Goal: Complete application form

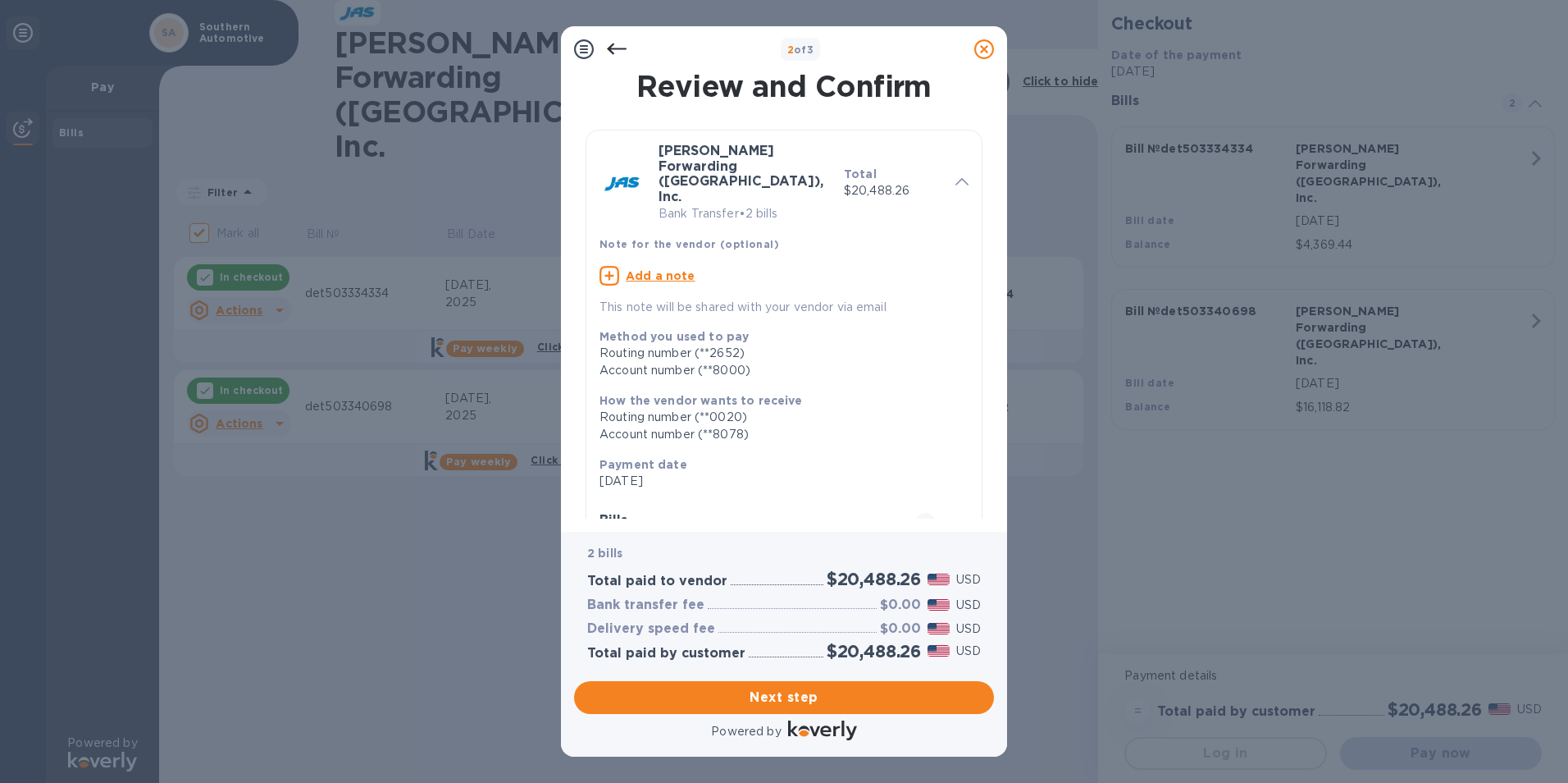
click at [586, 43] on icon at bounding box center [584, 49] width 20 height 20
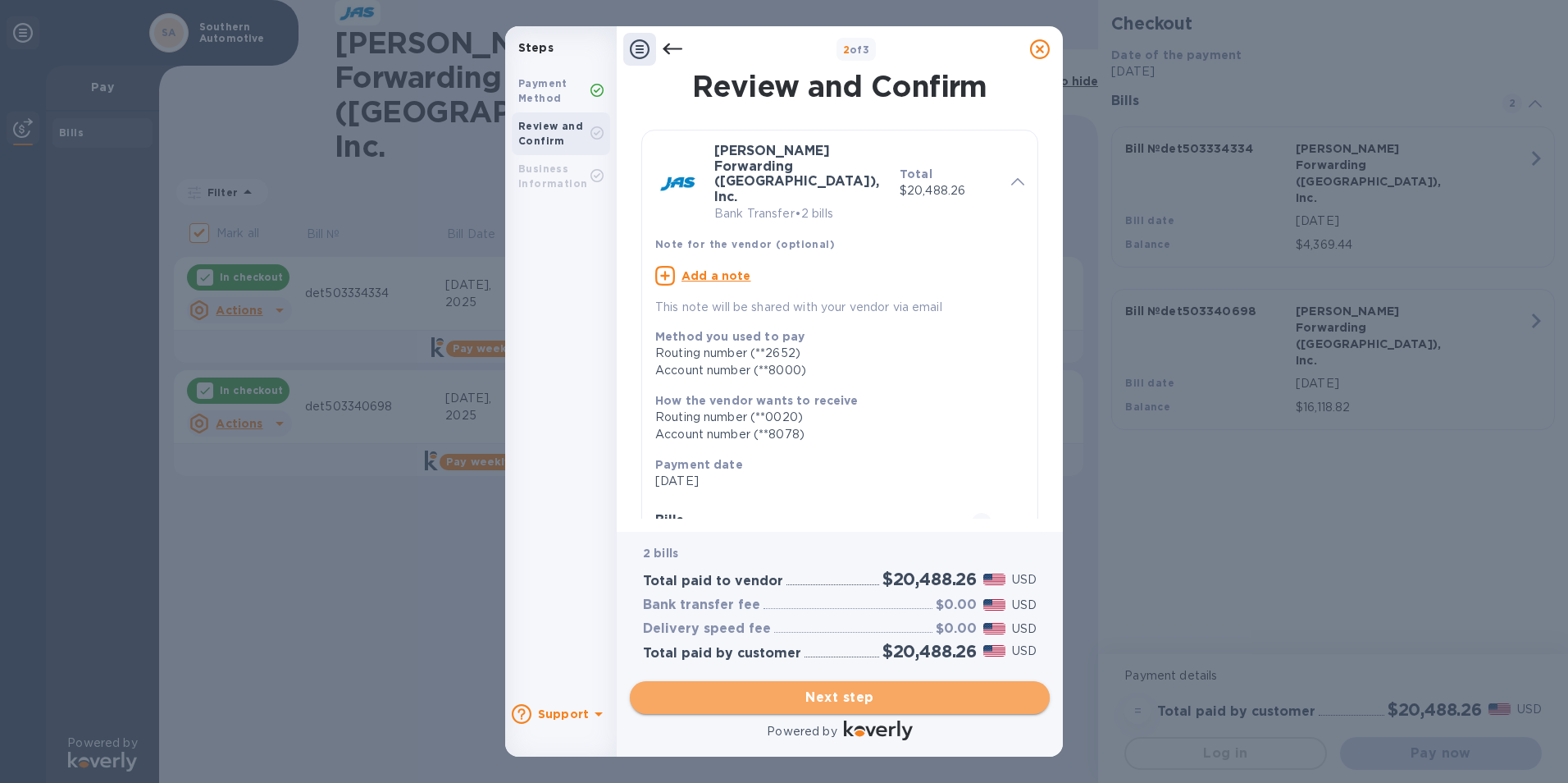
click at [888, 696] on span "Next step" at bounding box center [840, 697] width 394 height 20
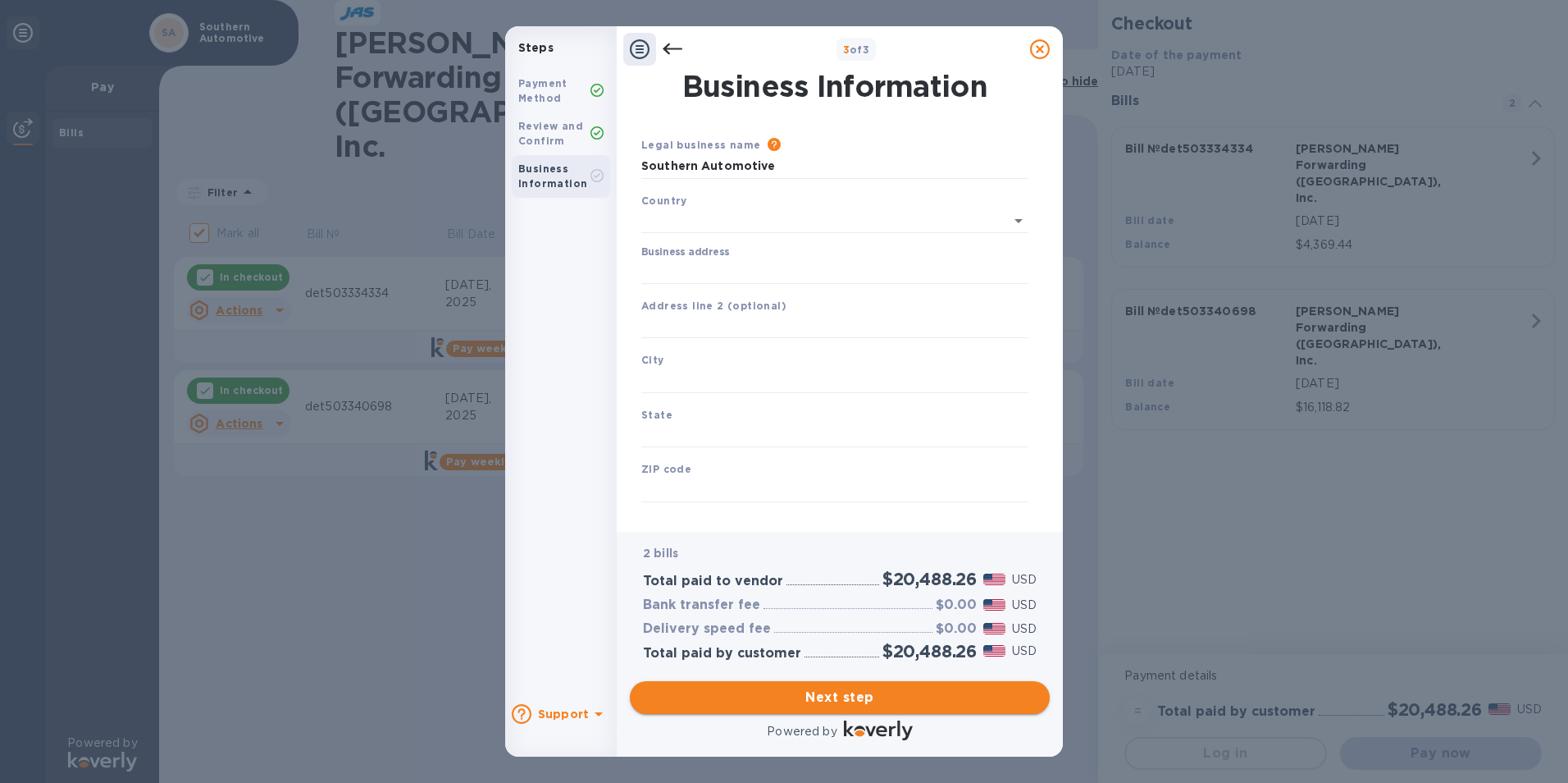
type input "[GEOGRAPHIC_DATA]"
click at [667, 264] on input "Business address" at bounding box center [835, 268] width 387 height 24
type input "[STREET_ADDRESS]"
type input "Pontiac"
type input "MI"
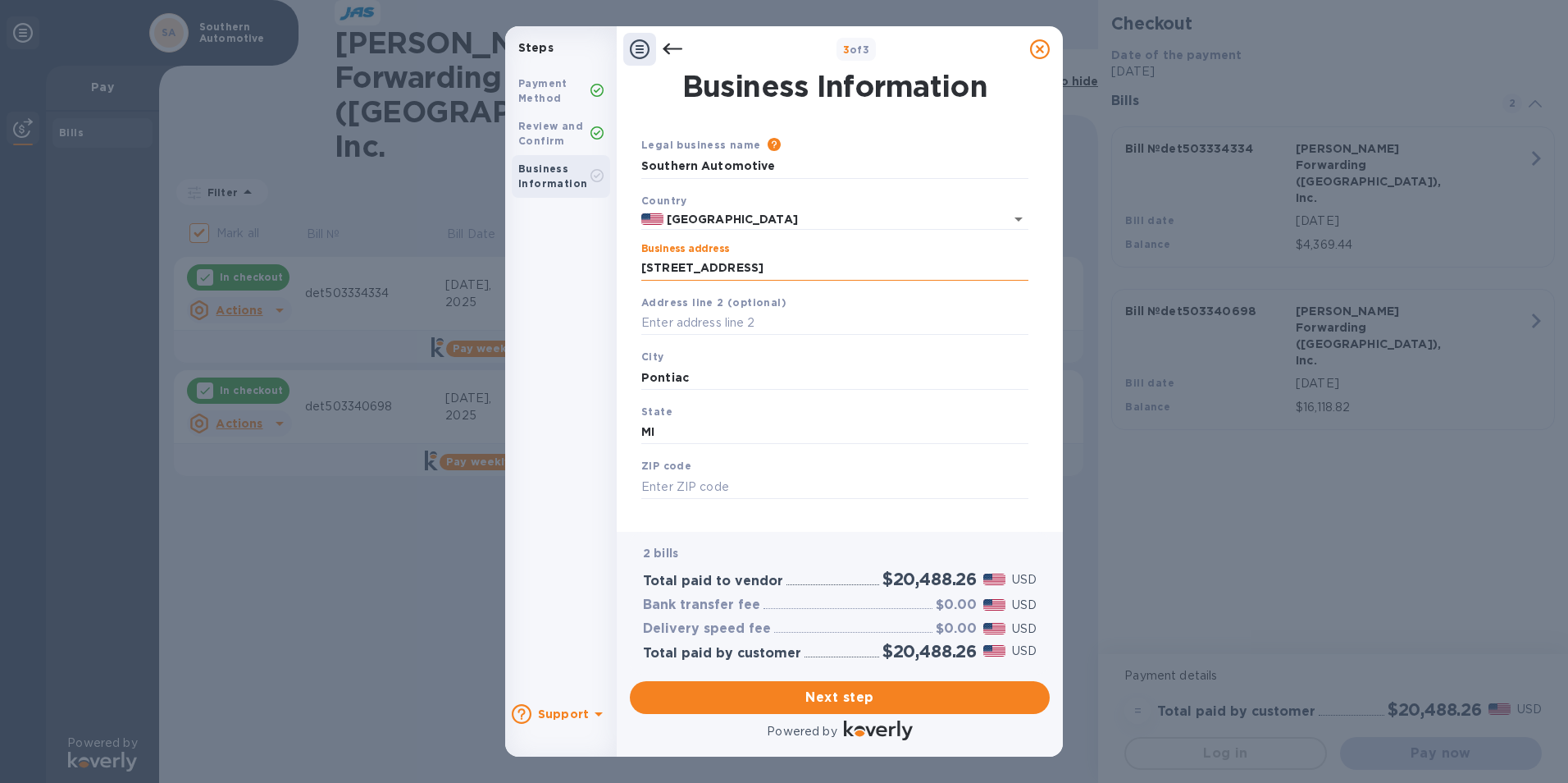
type input "48342"
click at [694, 384] on input "Pontiac" at bounding box center [835, 377] width 387 height 24
drag, startPoint x: 707, startPoint y: 380, endPoint x: 576, endPoint y: 372, distance: 131.2
click at [576, 372] on div "Steps Payment Method Review and Confirm Business Information Support 3 of 3 Bus…" at bounding box center [784, 392] width 558 height 731
type input "P"
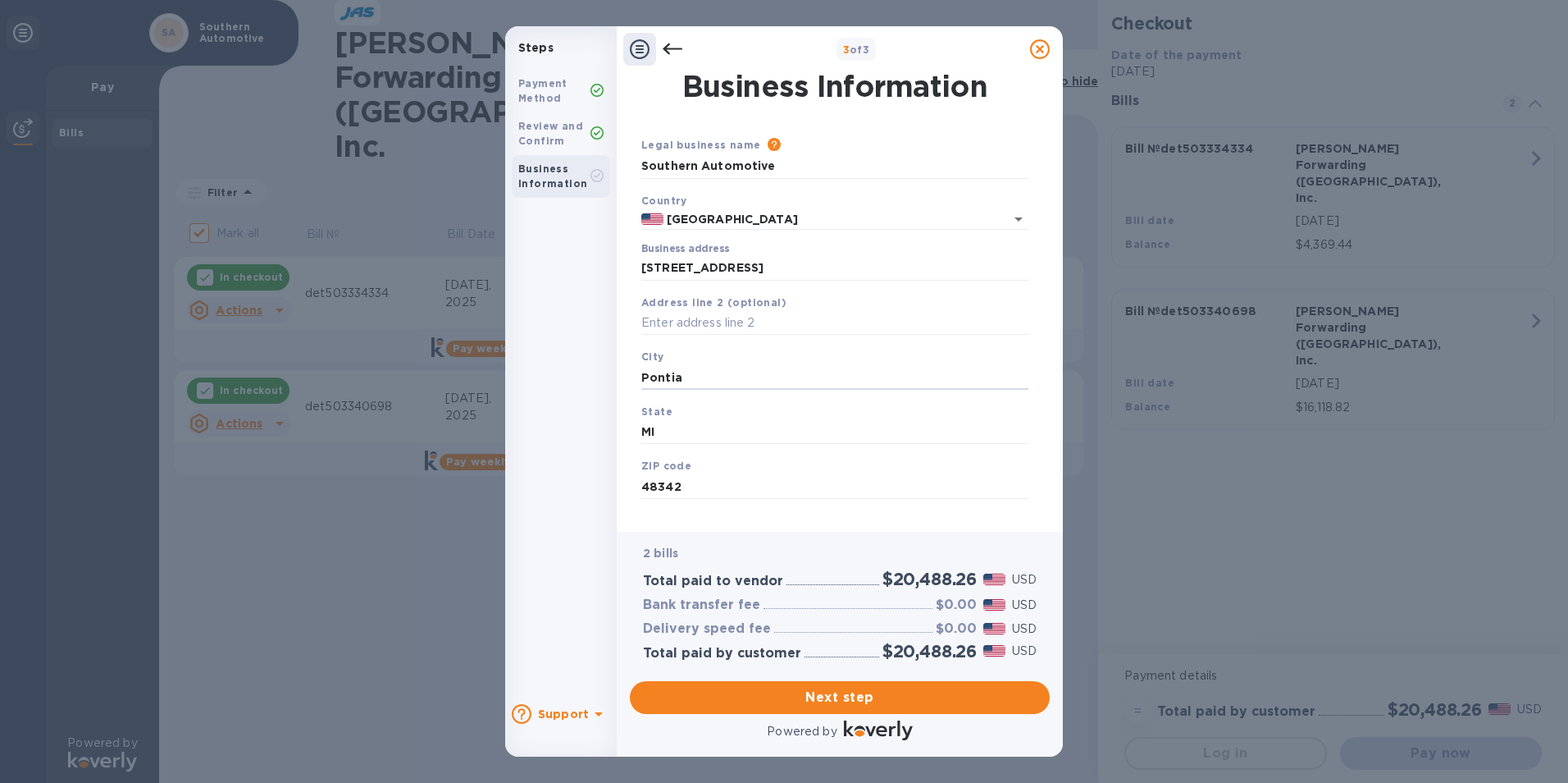
type input "Pontiac"
type input "mi"
type input "48342"
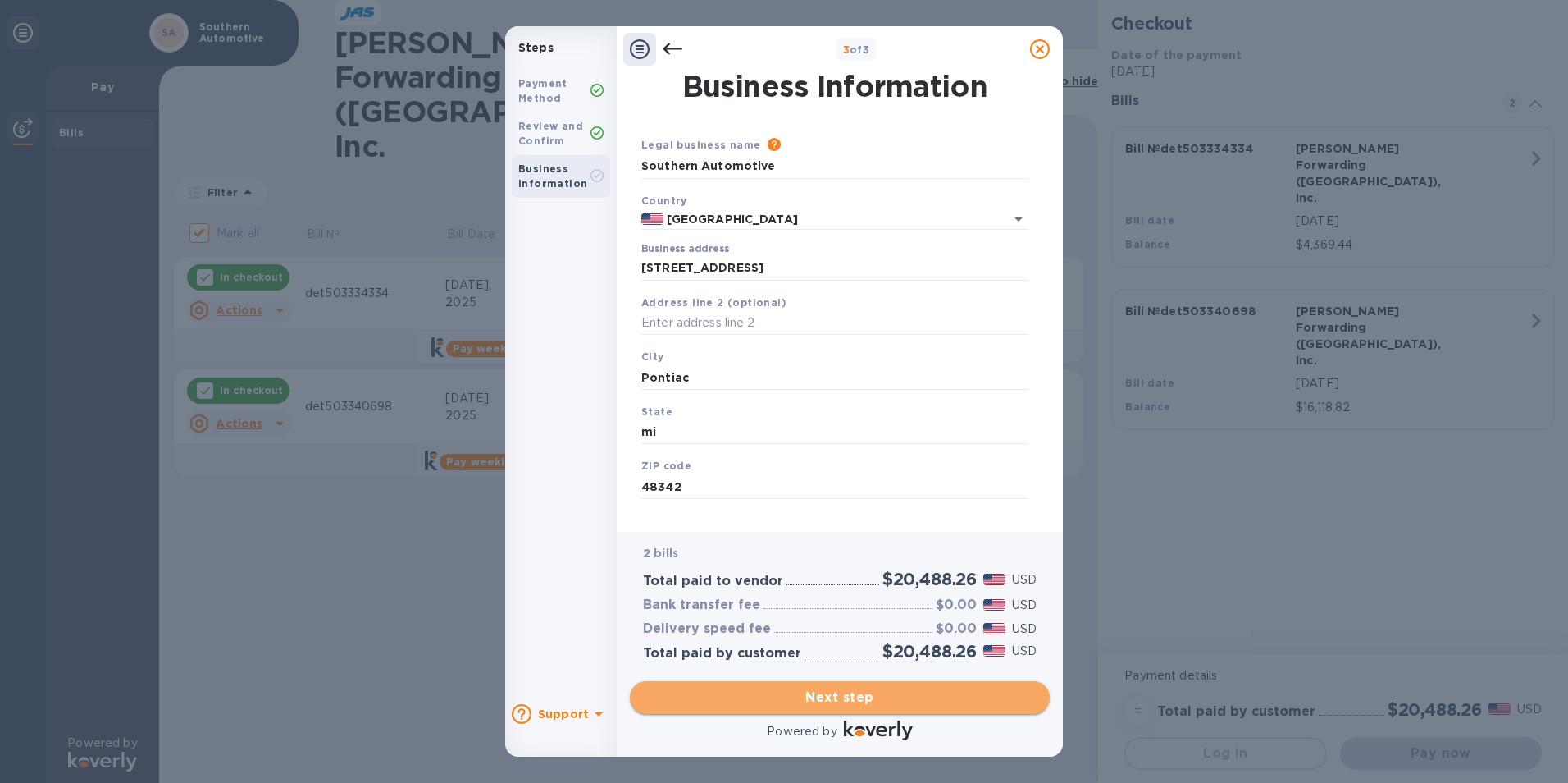
click at [841, 705] on span "Next step" at bounding box center [840, 697] width 394 height 20
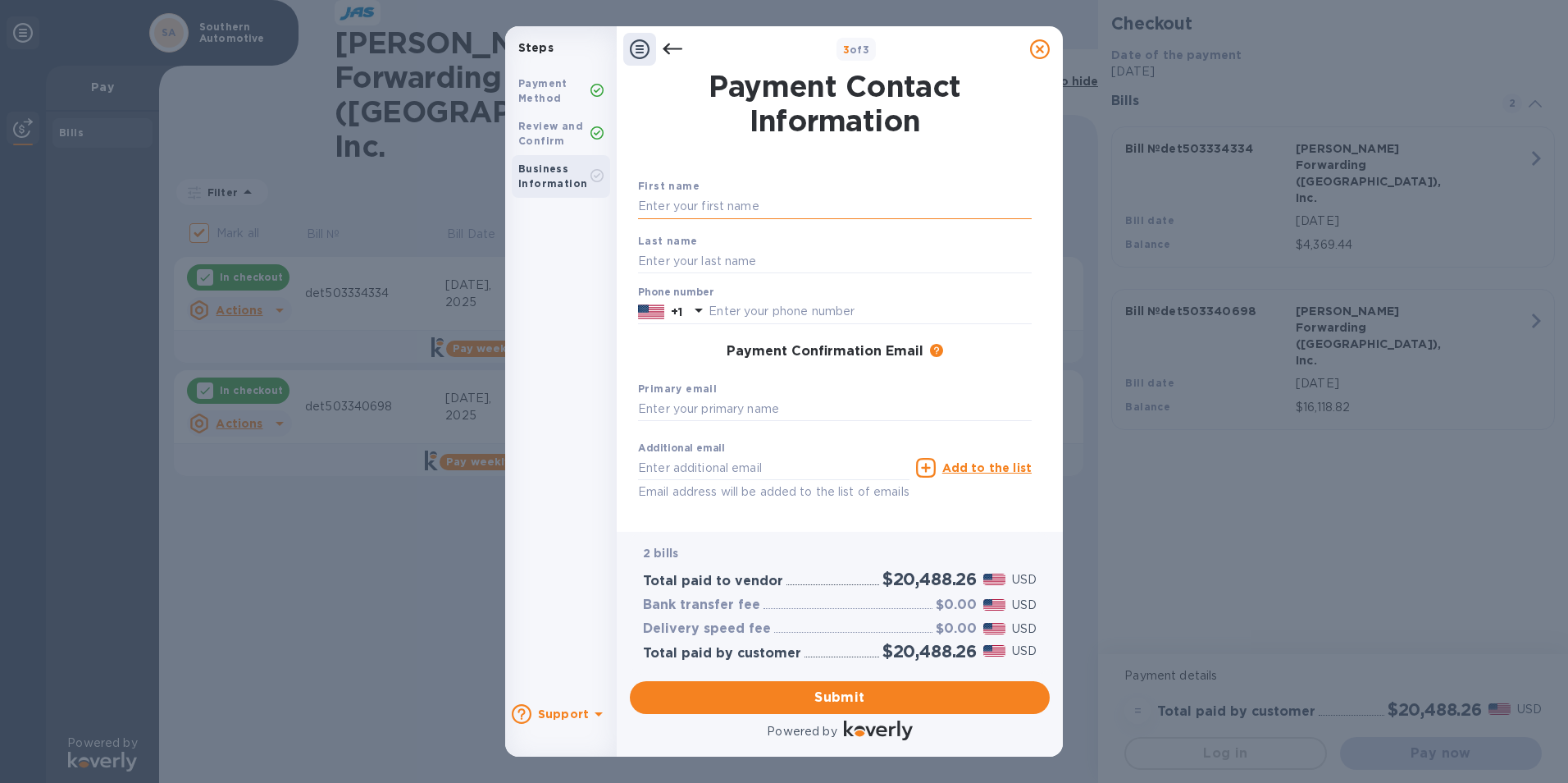
click at [648, 207] on input "text" at bounding box center [835, 206] width 394 height 24
click at [660, 210] on input "text" at bounding box center [835, 206] width 394 height 24
type input "[PERSON_NAME]"
click at [643, 262] on input "text" at bounding box center [835, 261] width 394 height 24
type input "[PERSON_NAME]"
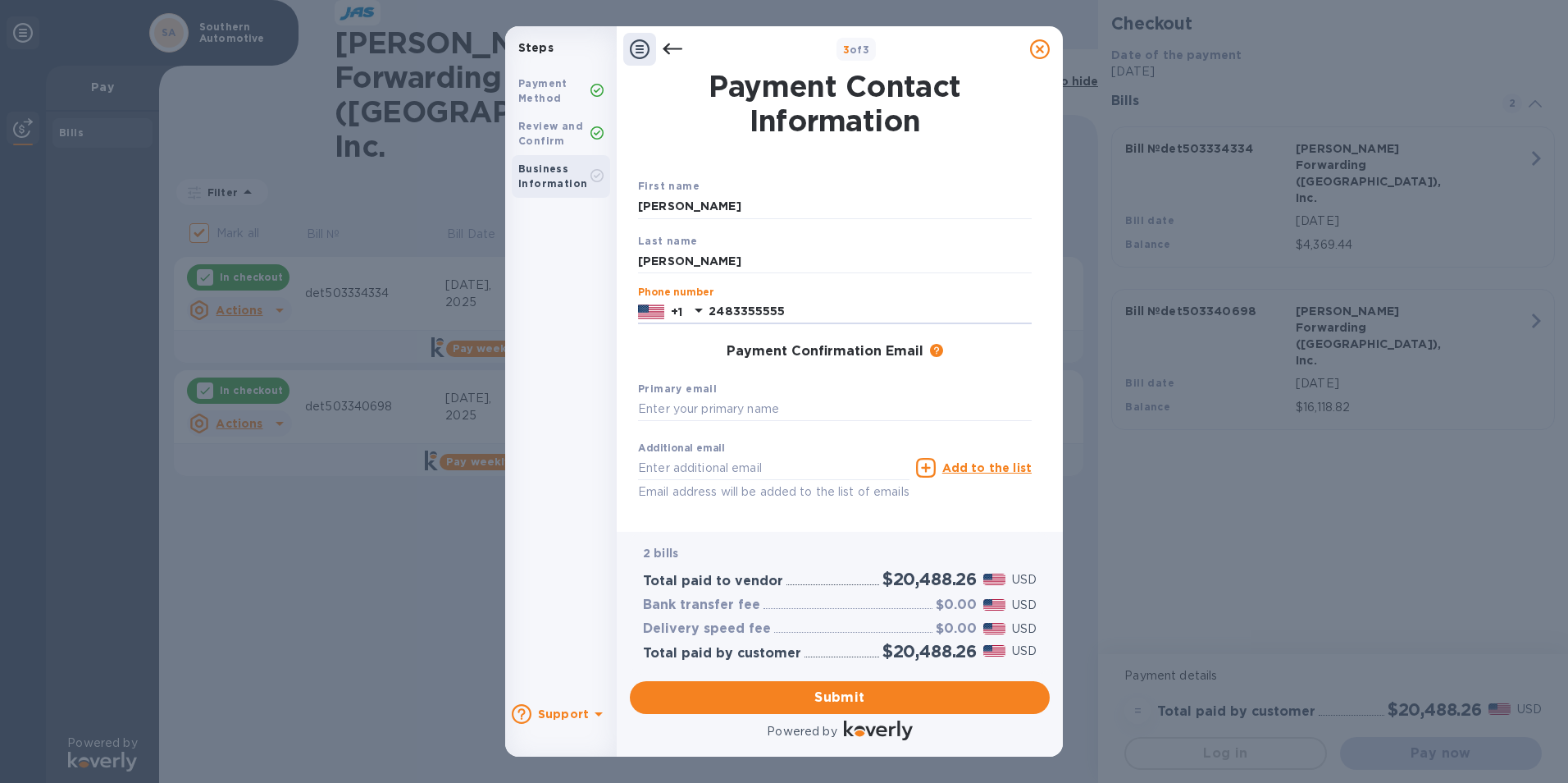
type input "2483355555"
type input "[PERSON_NAME][EMAIL_ADDRESS][DOMAIN_NAME]"
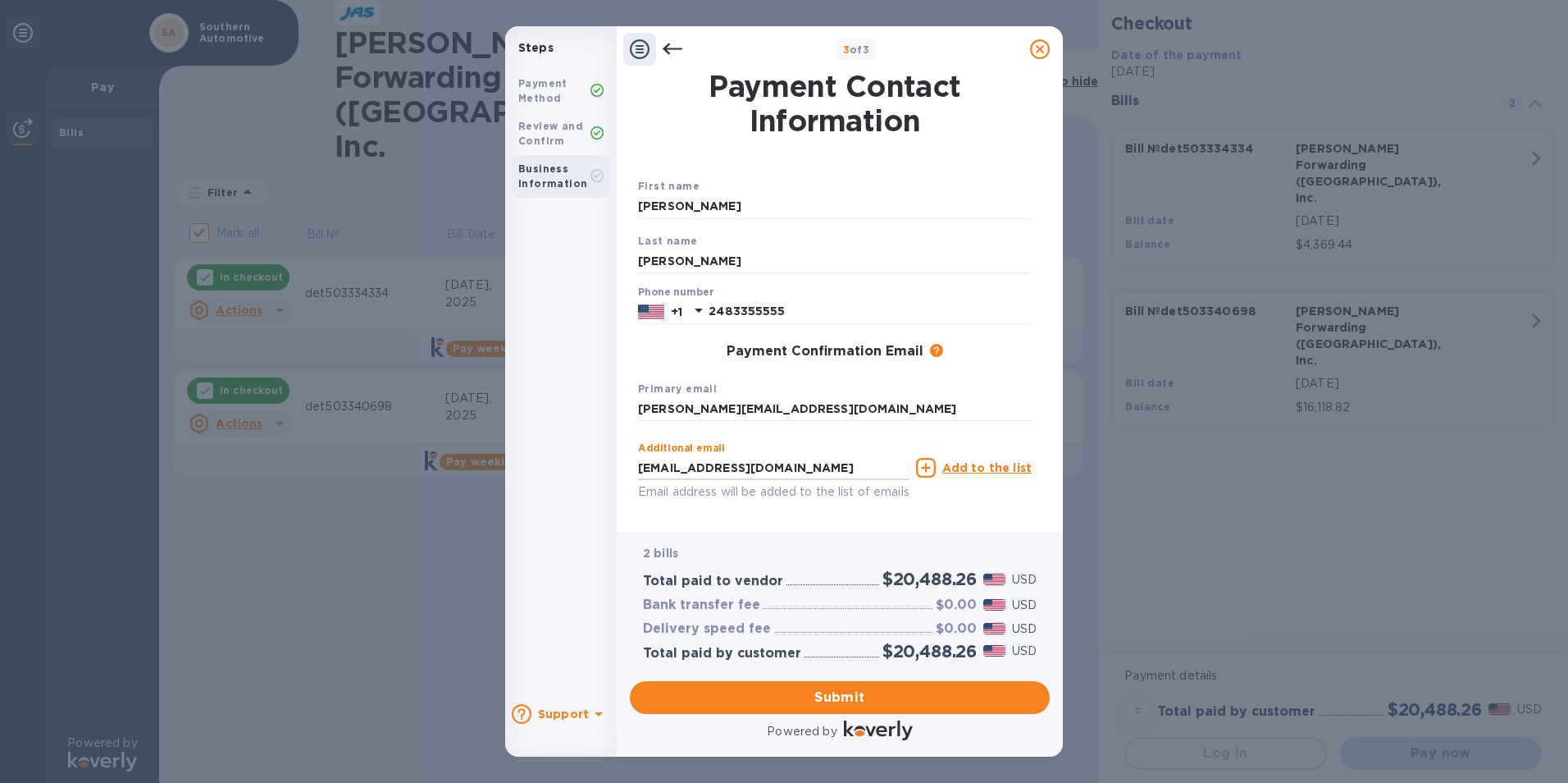
type input "[EMAIL_ADDRESS][DOMAIN_NAME]"
click at [932, 468] on icon at bounding box center [925, 467] width 20 height 20
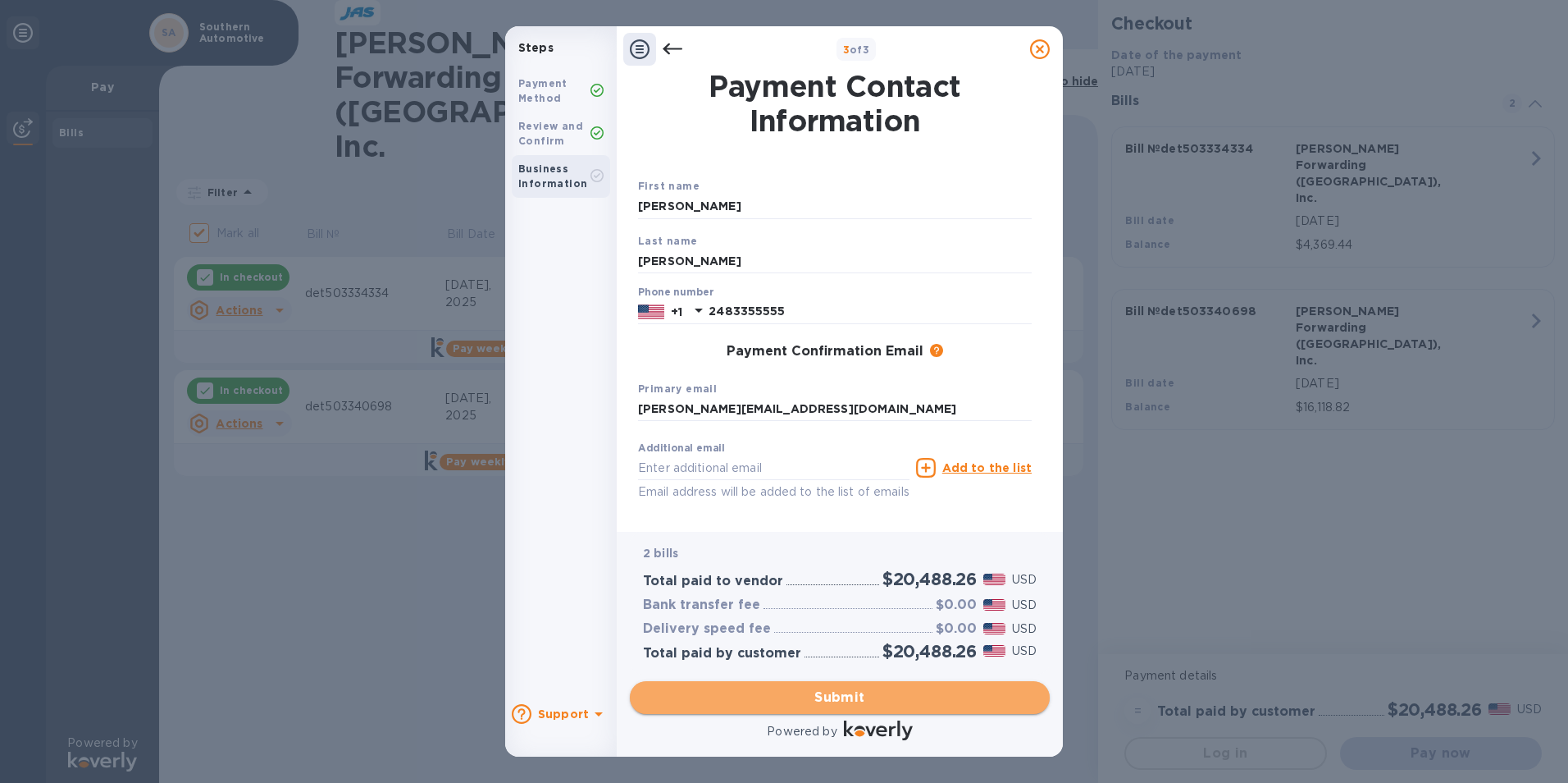
click at [856, 697] on span "Submit" at bounding box center [840, 697] width 394 height 20
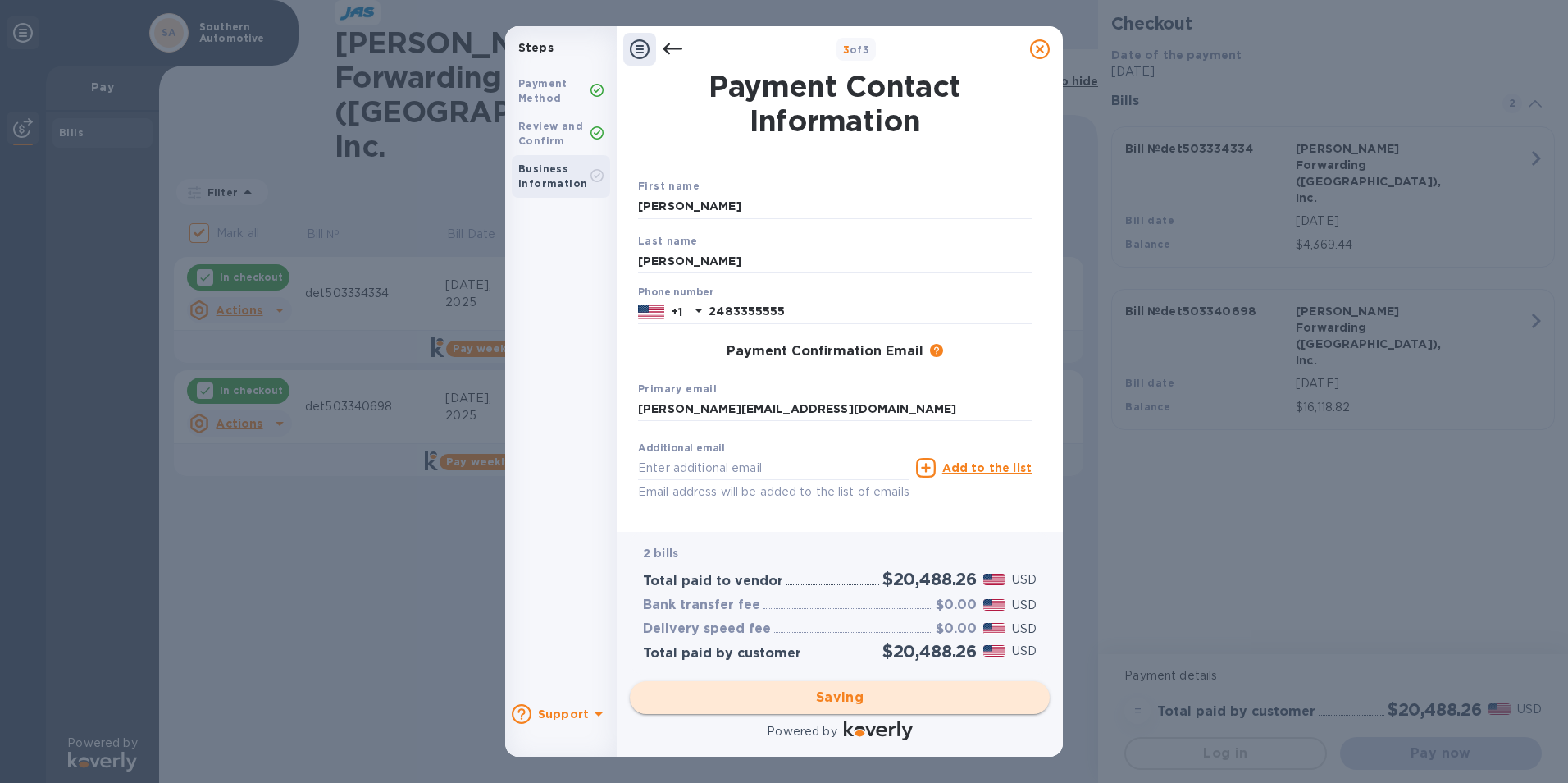
checkbox input "false"
